Goal: Entertainment & Leisure: Consume media (video, audio)

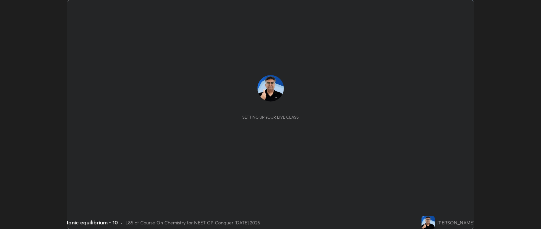
scroll to position [229, 541]
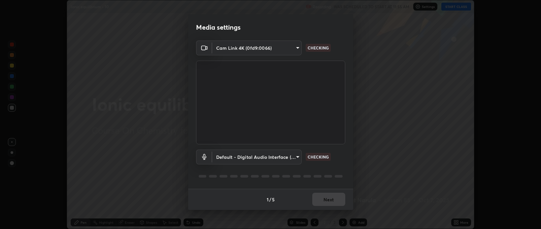
type input "9498d9ed3c7d7289b5abc9e37a3e58ebd6b83339bbe5bc8ca63f5e7040bb475a"
type input "default"
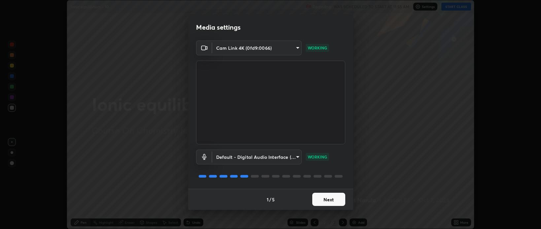
click at [333, 199] on button "Next" at bounding box center [328, 199] width 33 height 13
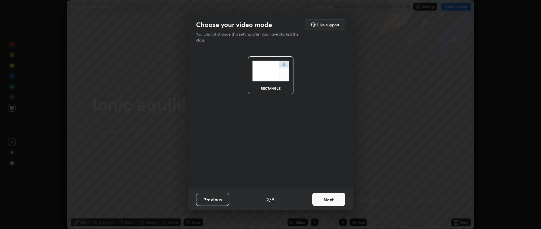
click at [333, 200] on button "Next" at bounding box center [328, 199] width 33 height 13
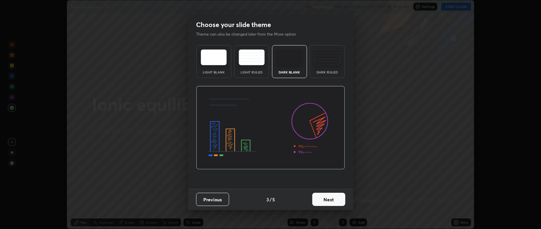
click at [336, 199] on button "Next" at bounding box center [328, 199] width 33 height 13
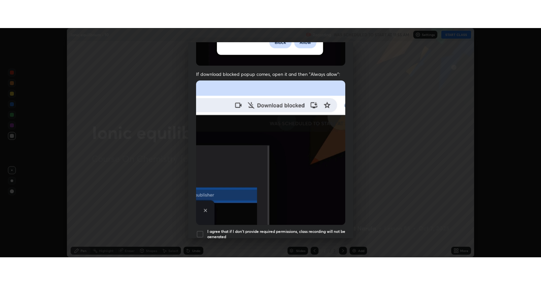
scroll to position [134, 0]
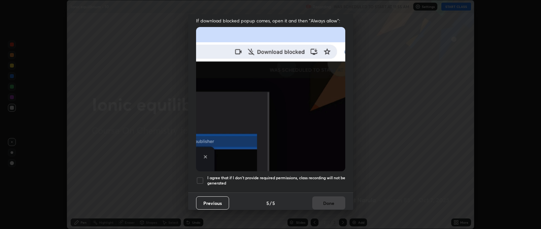
click at [323, 176] on h5 "I agree that if I don't provide required permissions, class recording will not …" at bounding box center [276, 181] width 138 height 10
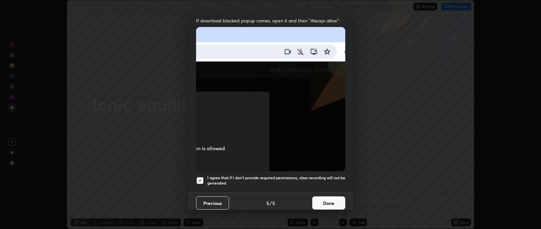
click at [322, 201] on button "Done" at bounding box center [328, 203] width 33 height 13
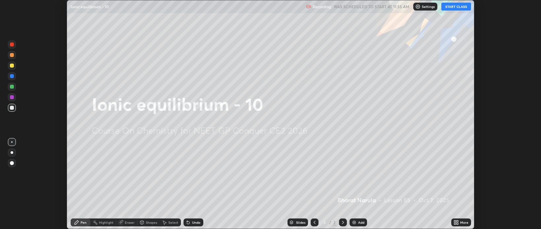
click at [451, 7] on button "START CLASS" at bounding box center [456, 7] width 30 height 8
click at [353, 223] on img at bounding box center [353, 222] width 5 height 5
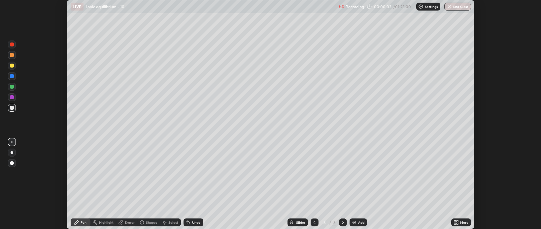
click at [455, 221] on icon at bounding box center [455, 222] width 2 height 2
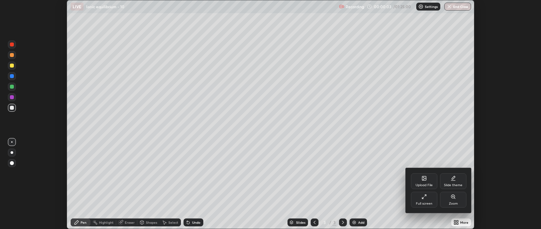
click at [423, 200] on div "Full screen" at bounding box center [424, 200] width 26 height 16
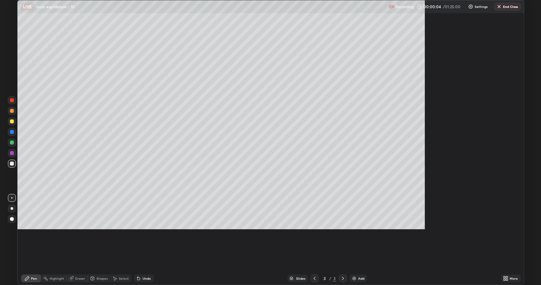
scroll to position [285, 541]
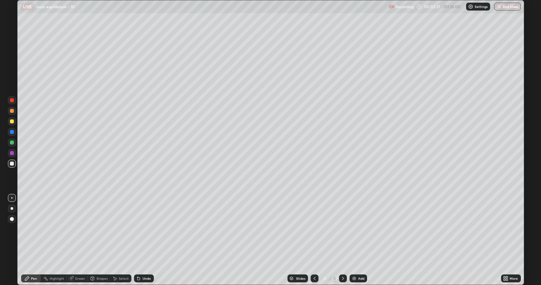
click at [12, 164] on div at bounding box center [12, 164] width 4 height 4
click at [13, 211] on div at bounding box center [12, 209] width 8 height 8
click at [11, 121] on div at bounding box center [12, 121] width 4 height 4
click at [119, 229] on div "Select" at bounding box center [124, 278] width 10 height 3
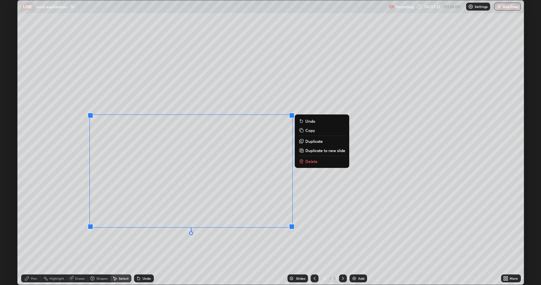
click at [306, 162] on p "Delete" at bounding box center [311, 161] width 12 height 5
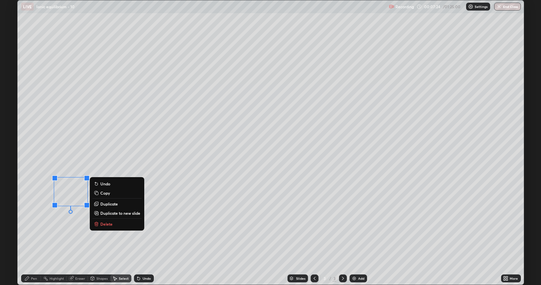
click at [105, 225] on p "Delete" at bounding box center [106, 223] width 12 height 5
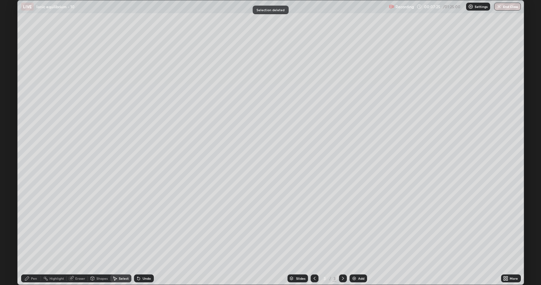
click at [28, 229] on icon at bounding box center [26, 278] width 5 height 5
click at [11, 164] on div at bounding box center [12, 164] width 4 height 4
click at [11, 121] on div at bounding box center [12, 121] width 4 height 4
click at [9, 110] on div at bounding box center [12, 111] width 8 height 8
click at [10, 163] on div at bounding box center [12, 164] width 4 height 4
